Goal: Subscribe to service/newsletter

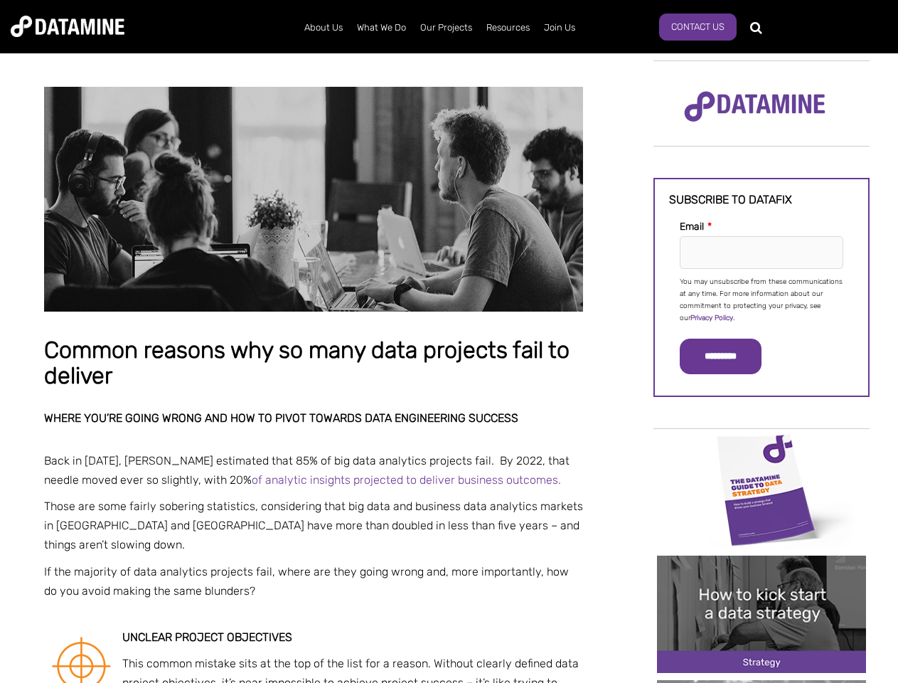
click at [762, 299] on p "You may unsubscribe from these communications at any time. For more information…" at bounding box center [762, 300] width 164 height 48
click at [729, 356] on input "*********" at bounding box center [721, 356] width 82 height 36
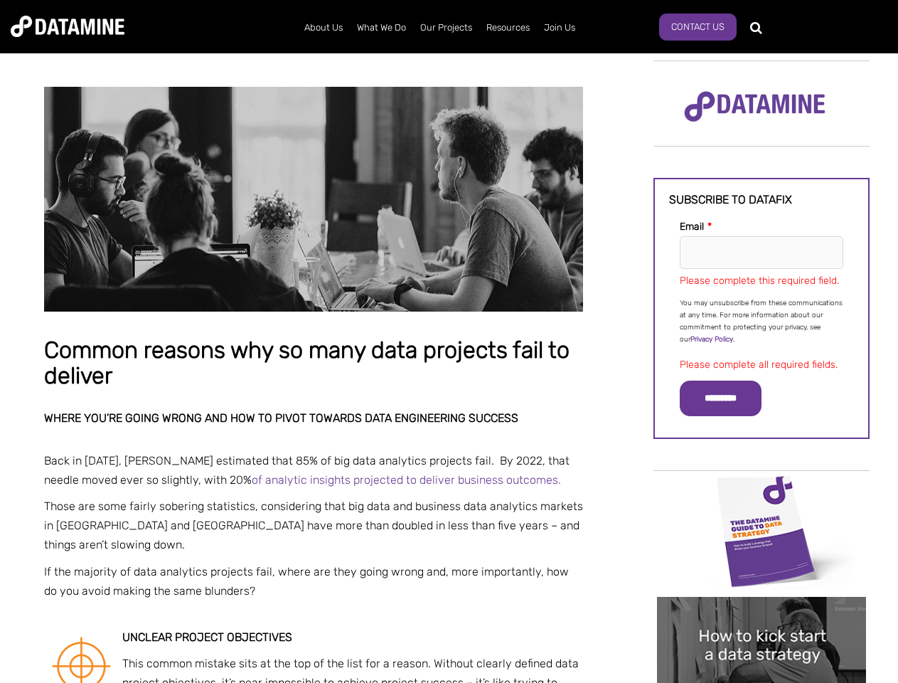
click at [762, 488] on img "Image grid with {{ image_count }} images." at bounding box center [761, 530] width 209 height 117
click at [762, 488] on div "✕" at bounding box center [449, 341] width 898 height 683
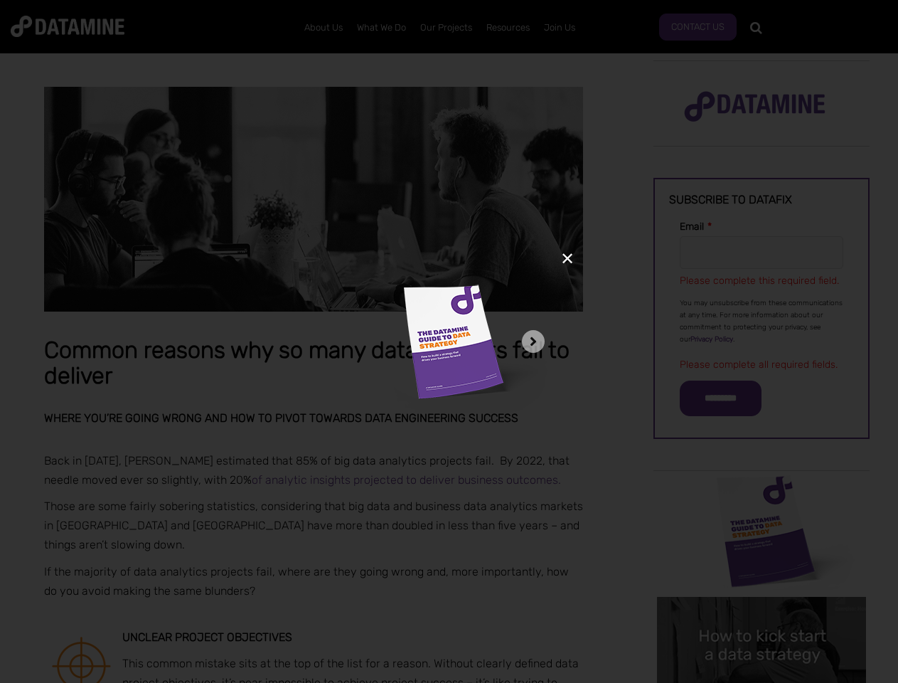
click at [762, 614] on div "✕" at bounding box center [449, 341] width 898 height 683
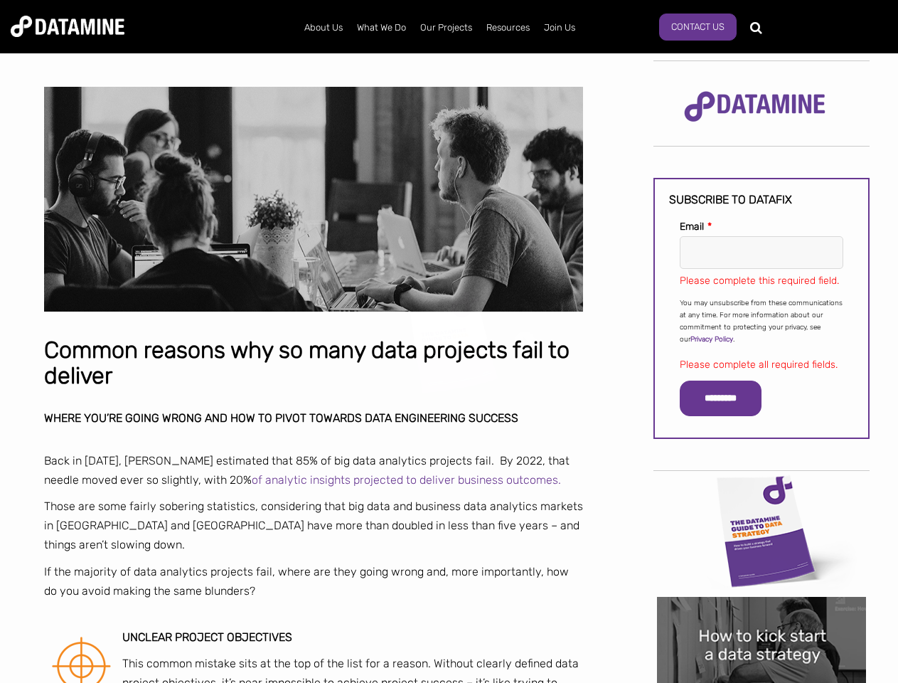
click at [762, 614] on img "Image grid with {{ image_count }} images." at bounding box center [761, 655] width 209 height 117
click at [762, 681] on div "✕" at bounding box center [449, 341] width 898 height 683
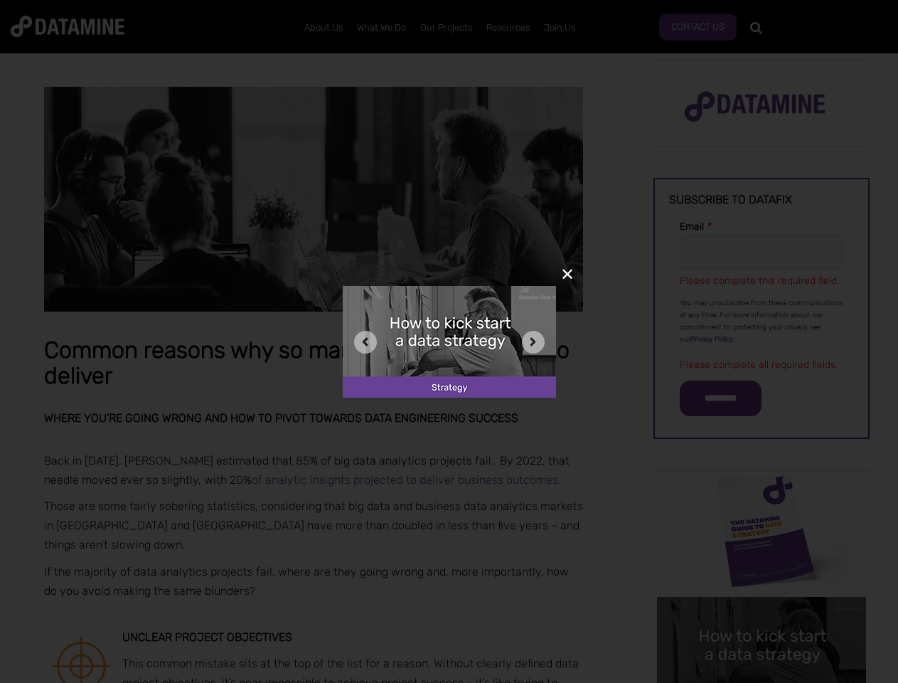
click at [762, 681] on div "✕" at bounding box center [449, 341] width 898 height 683
